Goal: Task Accomplishment & Management: Use online tool/utility

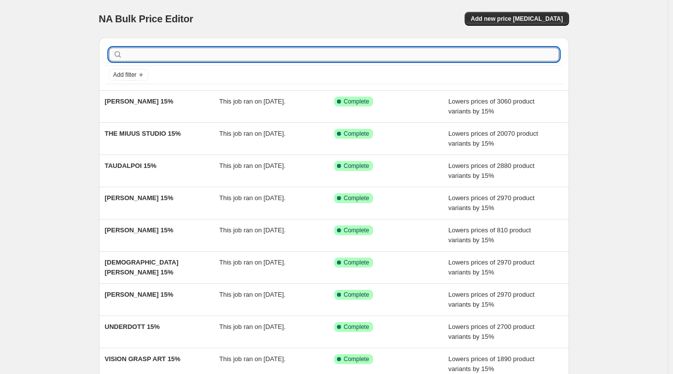
click at [174, 56] on input "text" at bounding box center [342, 55] width 434 height 14
paste input "[PERSON_NAME]"
type input "[PERSON_NAME]"
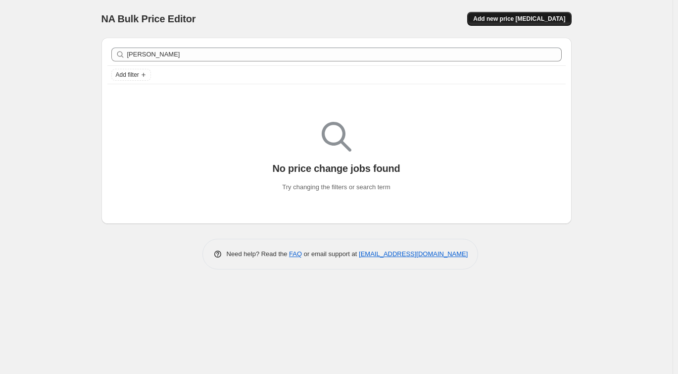
click at [500, 19] on span "Add new price [MEDICAL_DATA]" at bounding box center [519, 19] width 92 height 8
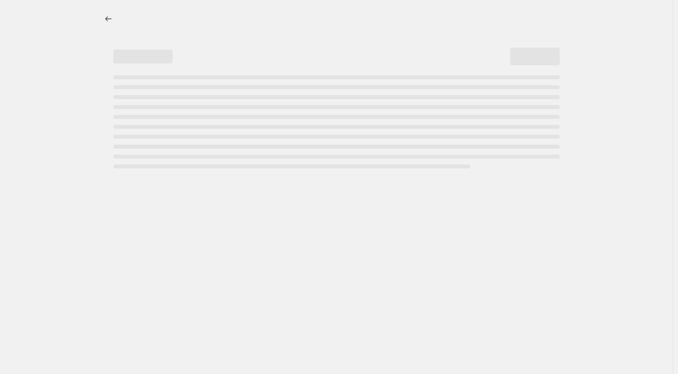
select select "percentage"
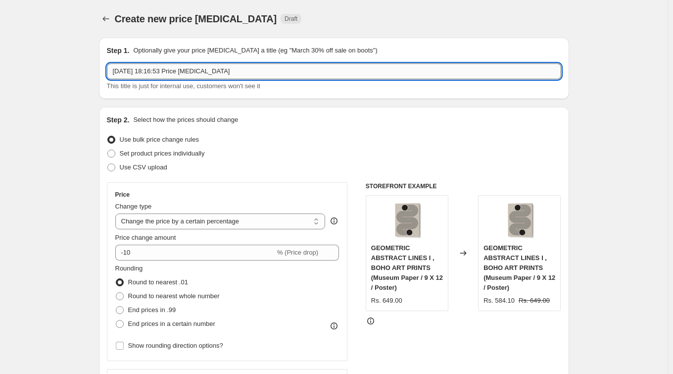
click at [236, 75] on input "[DATE] 18:16:53 Price [MEDICAL_DATA]" at bounding box center [334, 71] width 454 height 16
drag, startPoint x: 248, startPoint y: 71, endPoint x: 103, endPoint y: 67, distance: 145.0
click at [103, 67] on div "Step 1. Optionally give your price [MEDICAL_DATA] a title (eg "March 30% off sa…" at bounding box center [334, 68] width 470 height 61
paste input "[PERSON_NAME]"
type input "[PERSON_NAME] 15%"
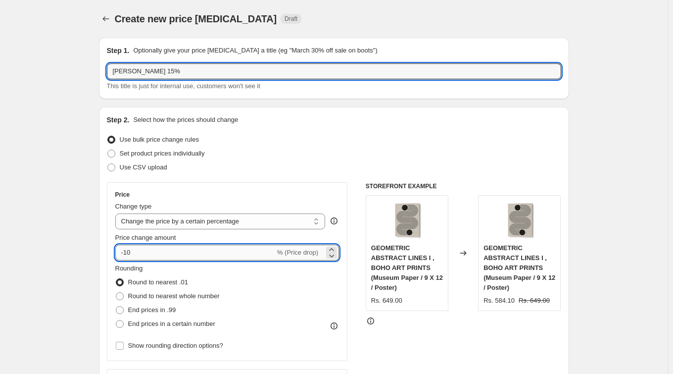
click at [151, 246] on input "-10" at bounding box center [195, 252] width 160 height 16
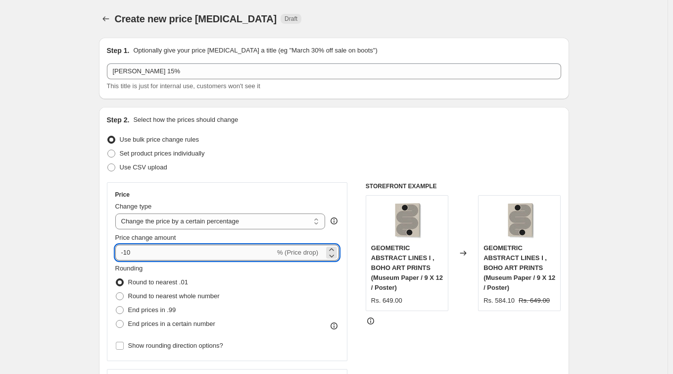
click at [151, 255] on input "-10" at bounding box center [195, 252] width 160 height 16
type input "-15"
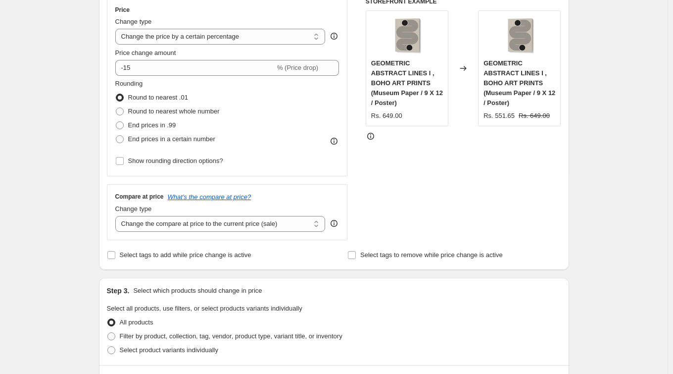
scroll to position [324, 0]
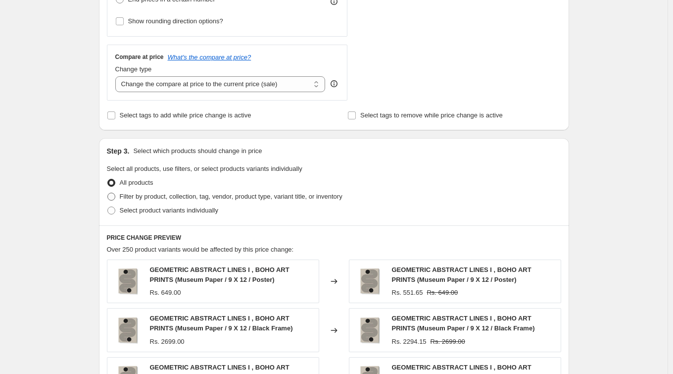
click at [115, 198] on span at bounding box center [111, 196] width 8 height 8
click at [108, 193] on input "Filter by product, collection, tag, vendor, product type, variant title, or inv…" at bounding box center [107, 192] width 0 height 0
radio input "true"
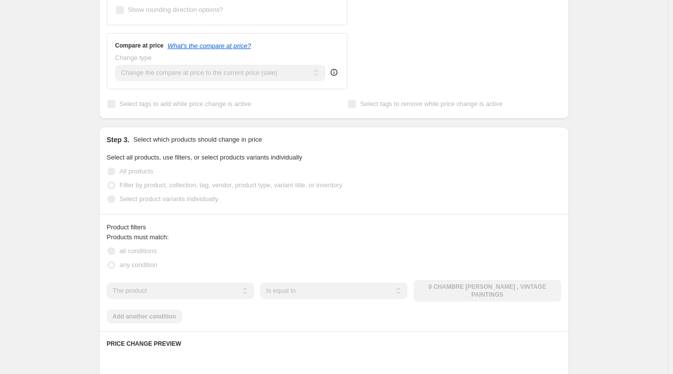
scroll to position [336, 0]
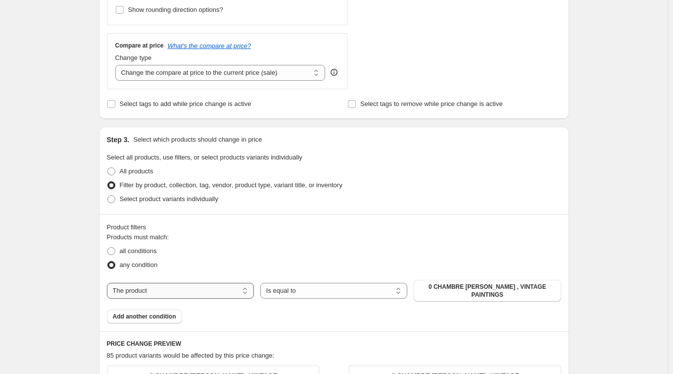
click at [194, 290] on select "The product The product's collection The product's tag The product's vendor The…" at bounding box center [180, 291] width 147 height 16
select select "collection"
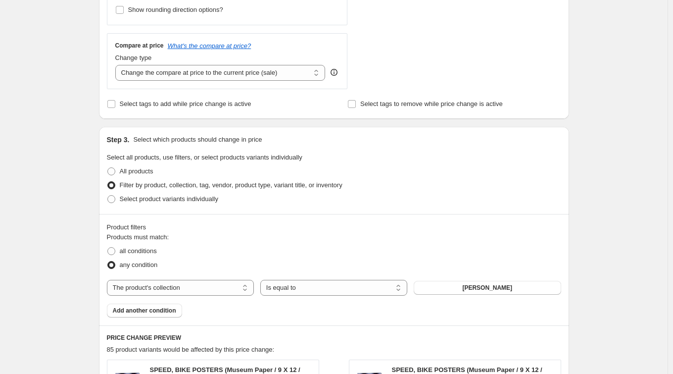
click at [480, 285] on span "[PERSON_NAME]" at bounding box center [487, 288] width 50 height 8
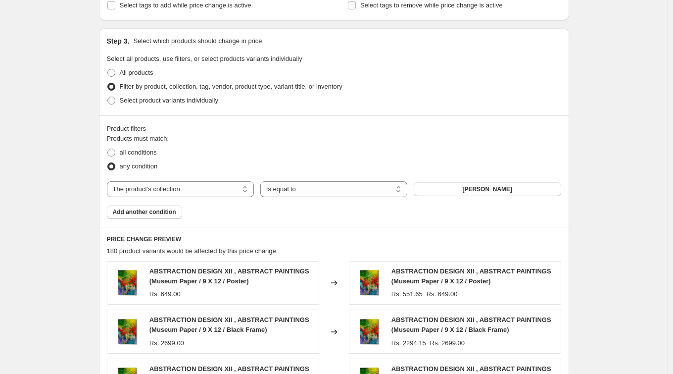
scroll to position [741, 0]
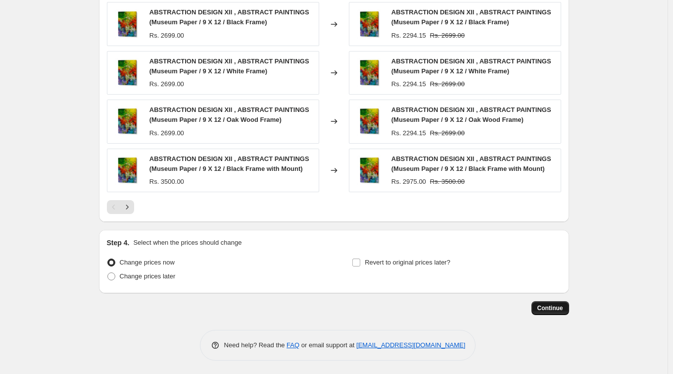
click at [562, 304] on span "Continue" at bounding box center [550, 308] width 26 height 8
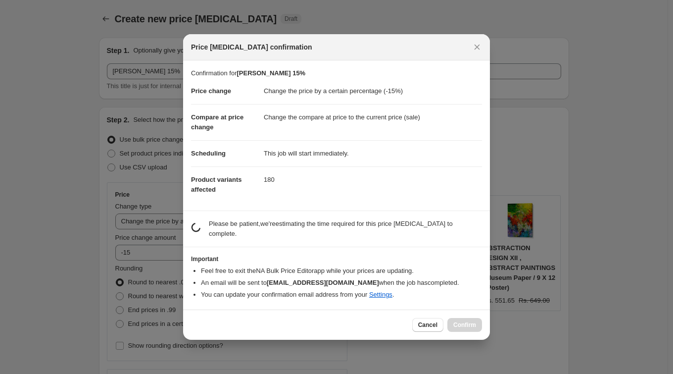
scroll to position [0, 0]
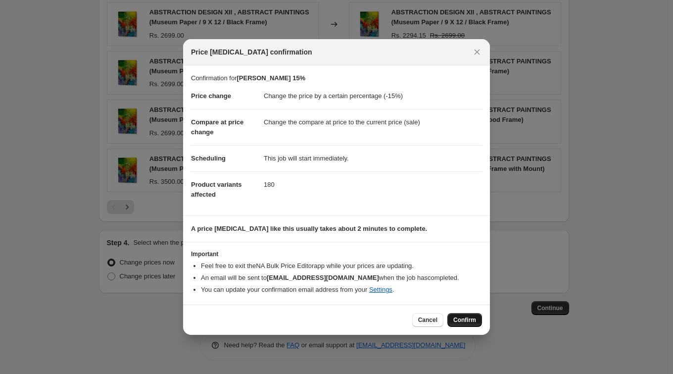
click at [463, 318] on span "Confirm" at bounding box center [464, 320] width 23 height 8
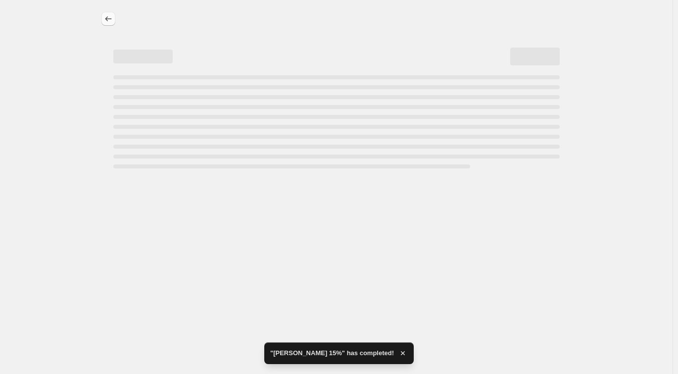
select select "percentage"
select select "collection"
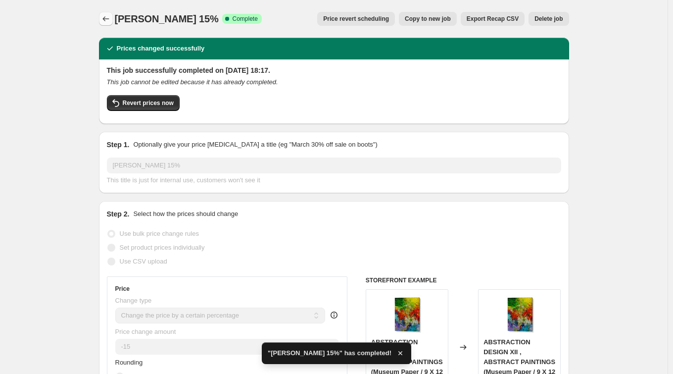
click at [108, 19] on icon "Price change jobs" at bounding box center [105, 18] width 6 height 5
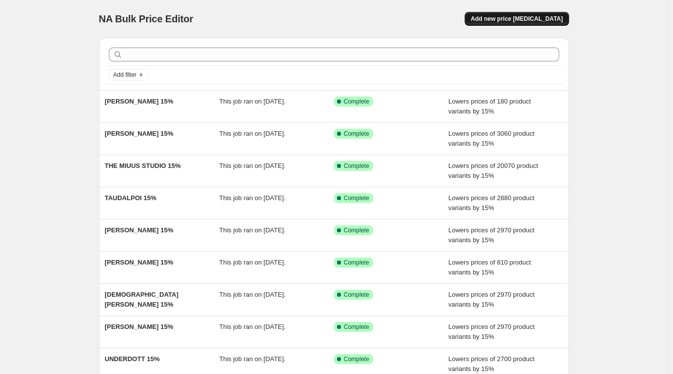
click at [543, 18] on span "Add new price [MEDICAL_DATA]" at bounding box center [517, 19] width 92 height 8
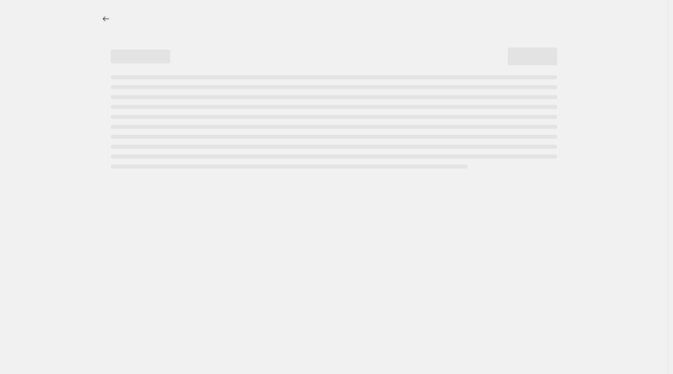
select select "percentage"
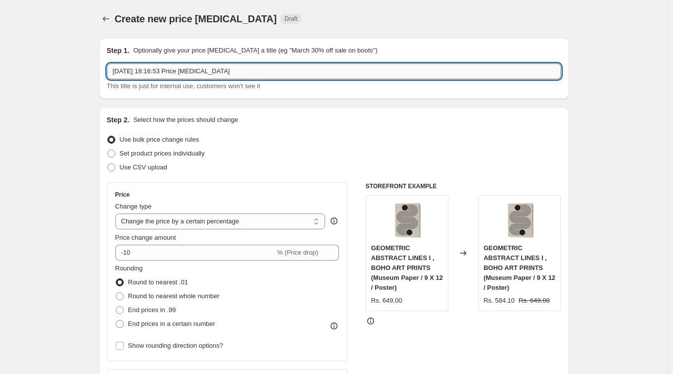
click at [155, 73] on input "[DATE] 18:16:53 Price [MEDICAL_DATA]" at bounding box center [334, 71] width 454 height 16
drag, startPoint x: 231, startPoint y: 70, endPoint x: 79, endPoint y: 58, distance: 152.3
paste input "[PERSON_NAME]"
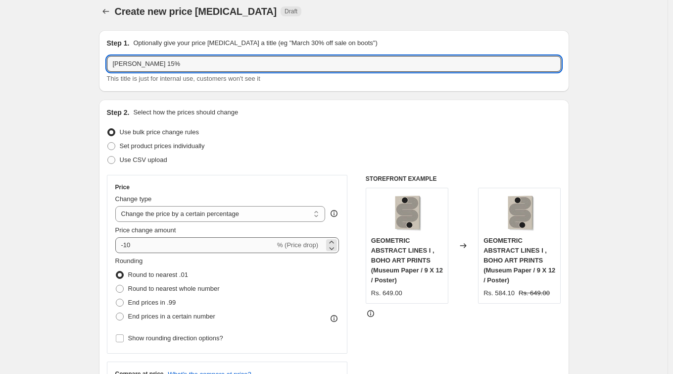
scroll to position [17, 0]
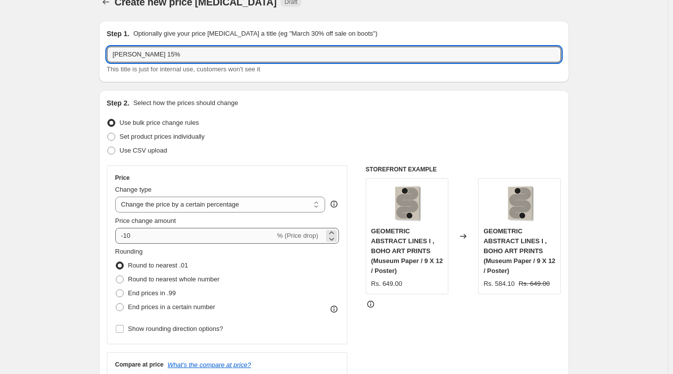
type input "[PERSON_NAME] 15%"
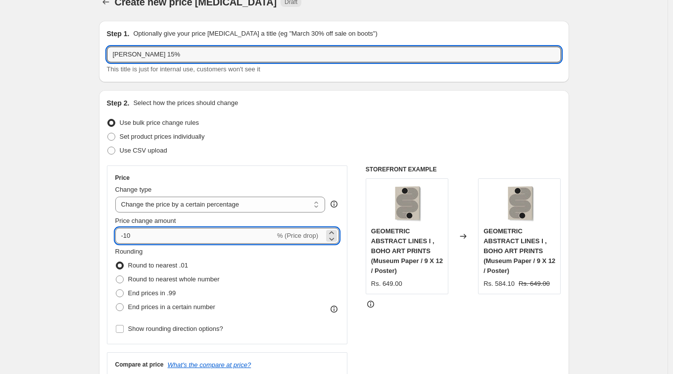
click at [144, 233] on input "-10" at bounding box center [195, 236] width 160 height 16
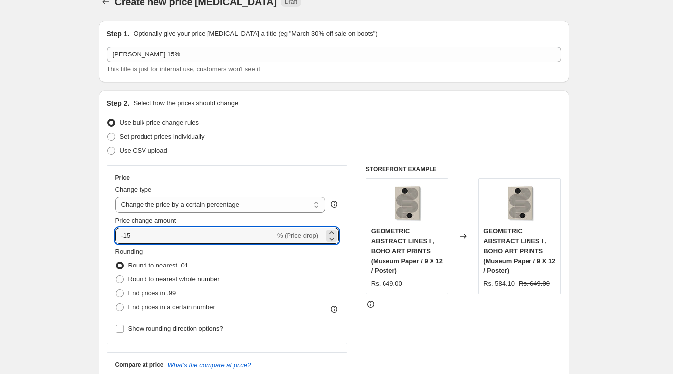
type input "-15"
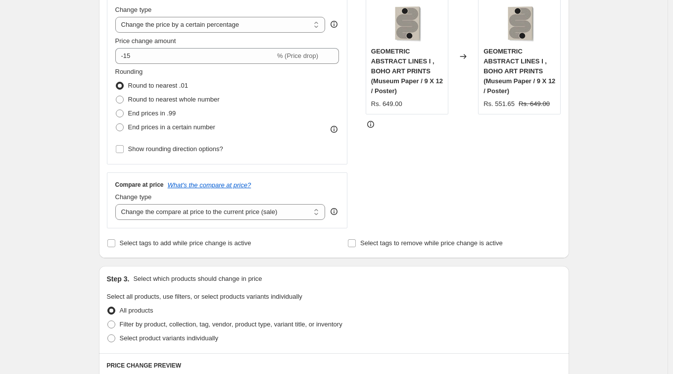
scroll to position [267, 0]
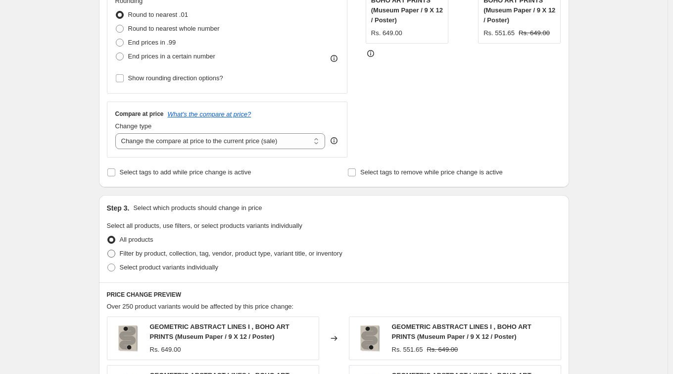
click at [169, 253] on span "Filter by product, collection, tag, vendor, product type, variant title, or inv…" at bounding box center [231, 252] width 223 height 7
click at [108, 250] on input "Filter by product, collection, tag, vendor, product type, variant title, or inv…" at bounding box center [107, 249] width 0 height 0
radio input "true"
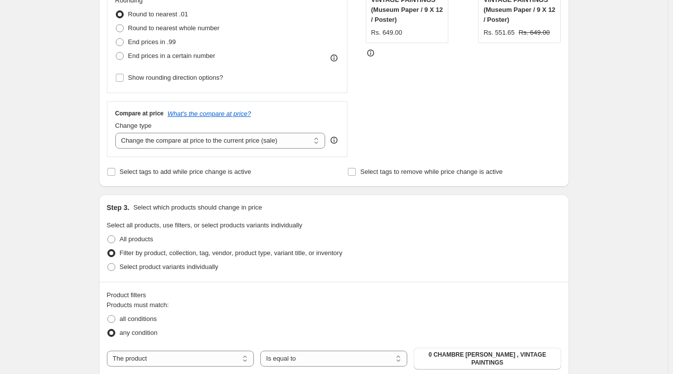
scroll to position [331, 0]
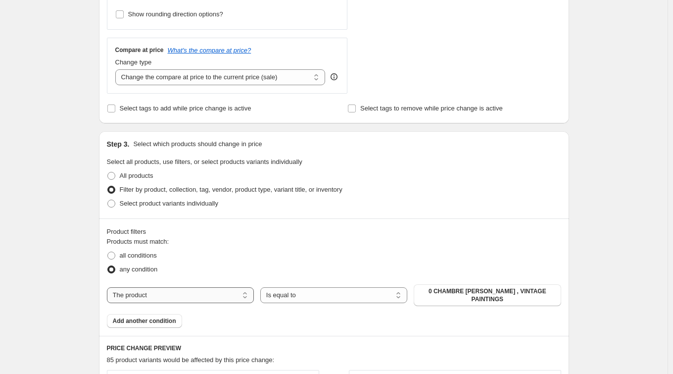
click at [187, 293] on select "The product The product's collection The product's tag The product's vendor The…" at bounding box center [180, 295] width 147 height 16
select select "collection"
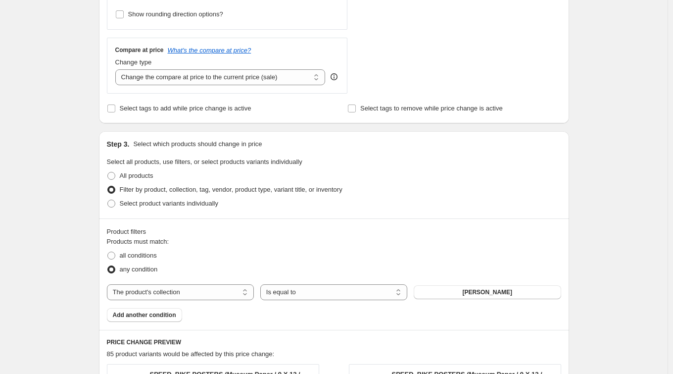
click at [493, 292] on span "[PERSON_NAME]" at bounding box center [487, 292] width 50 height 8
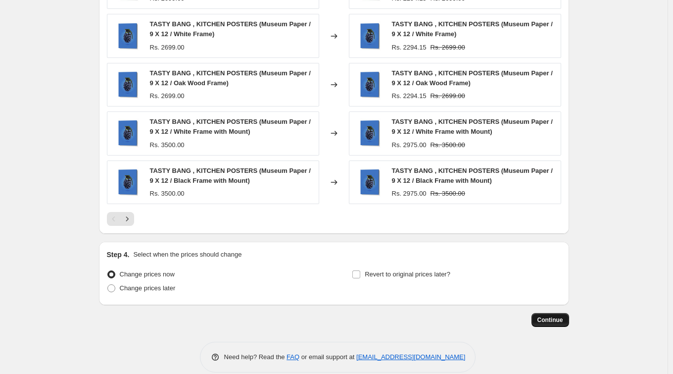
click at [551, 317] on span "Continue" at bounding box center [550, 320] width 26 height 8
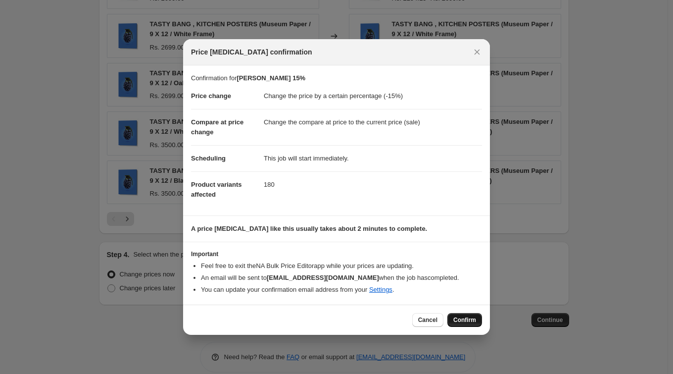
click at [464, 319] on span "Confirm" at bounding box center [464, 320] width 23 height 8
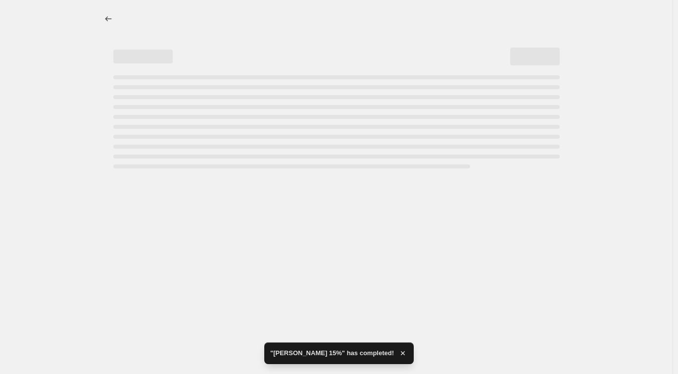
select select "percentage"
select select "collection"
